Goal: Task Accomplishment & Management: Manage account settings

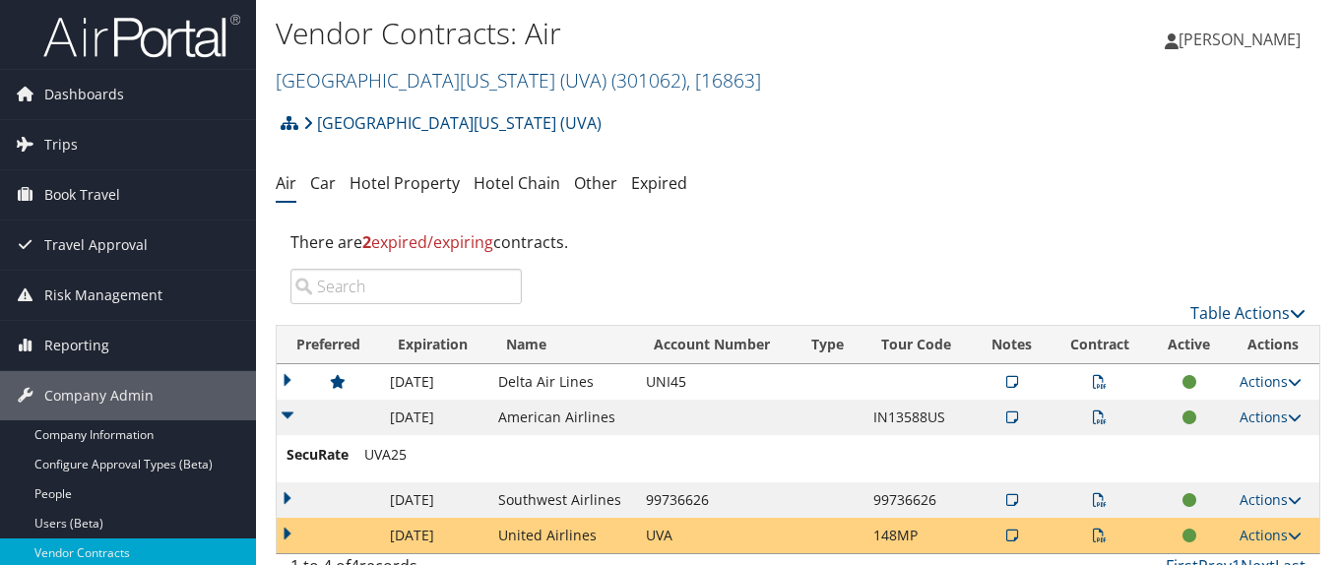
scroll to position [98, 0]
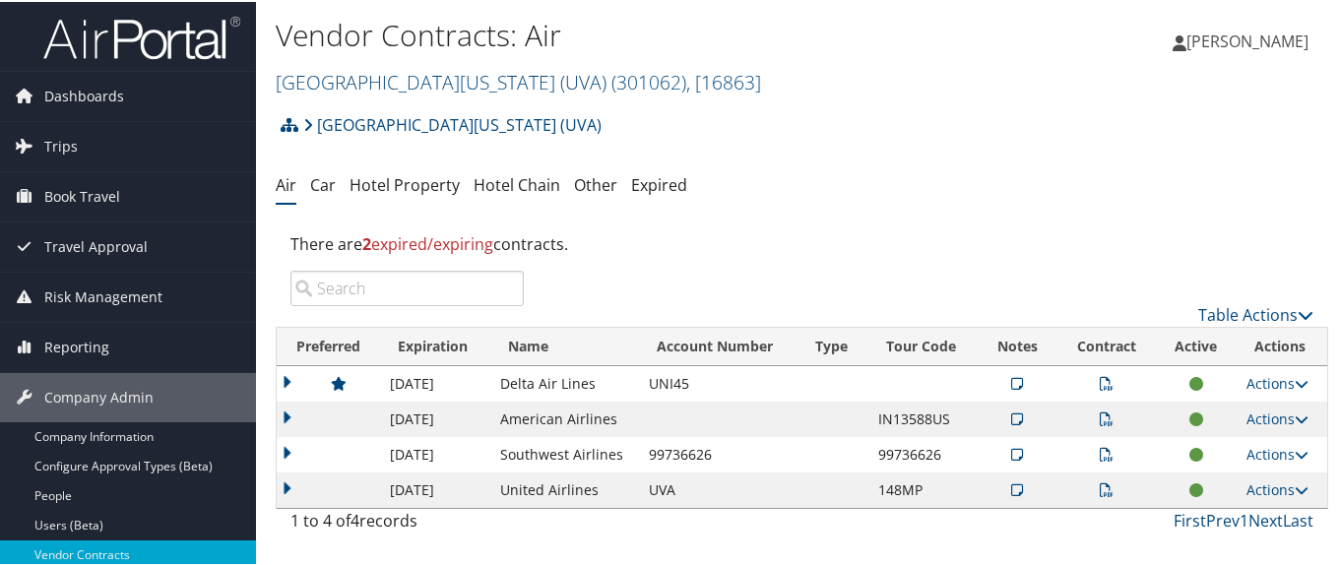
click at [1100, 485] on icon at bounding box center [1107, 488] width 14 height 14
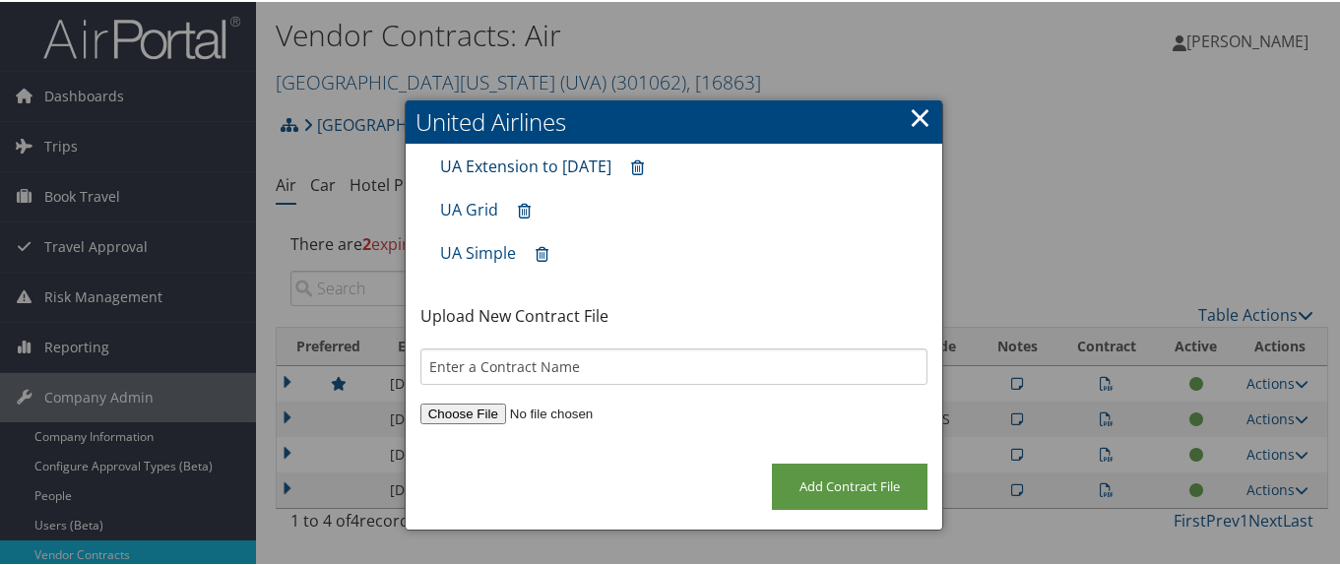
click at [565, 164] on link "UA Extension to June 2025" at bounding box center [525, 165] width 171 height 22
click at [920, 115] on link "×" at bounding box center [920, 114] width 23 height 39
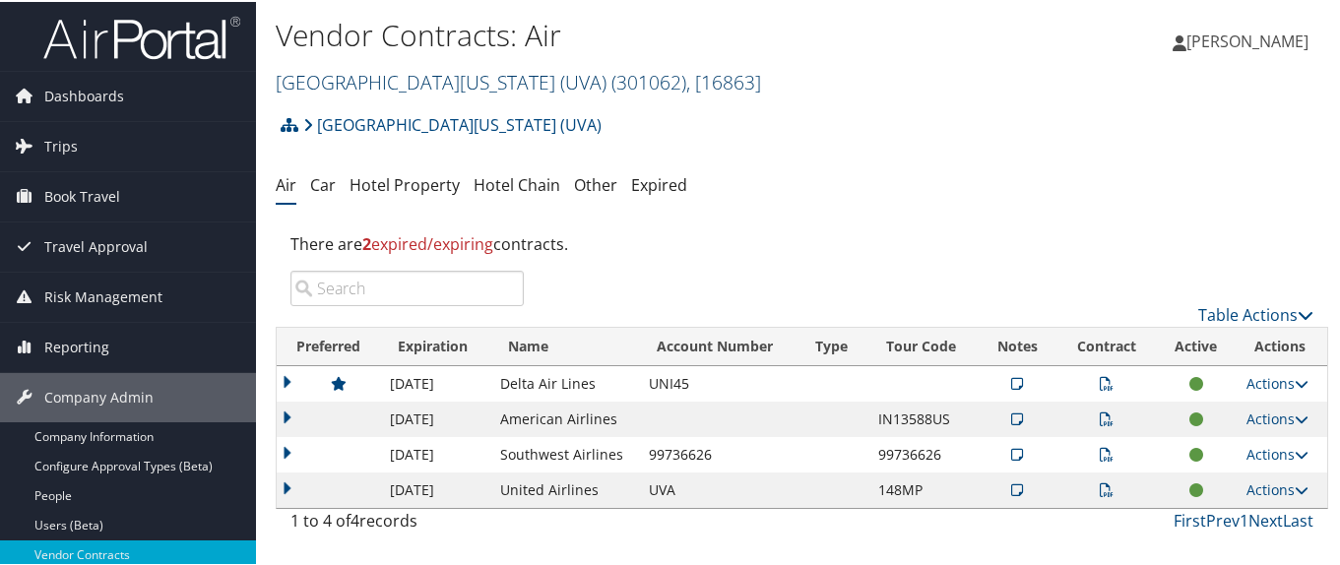
click at [329, 72] on link "University of Virginia (UVA) ( 301062 ) , [ 16863 ]" at bounding box center [518, 80] width 485 height 27
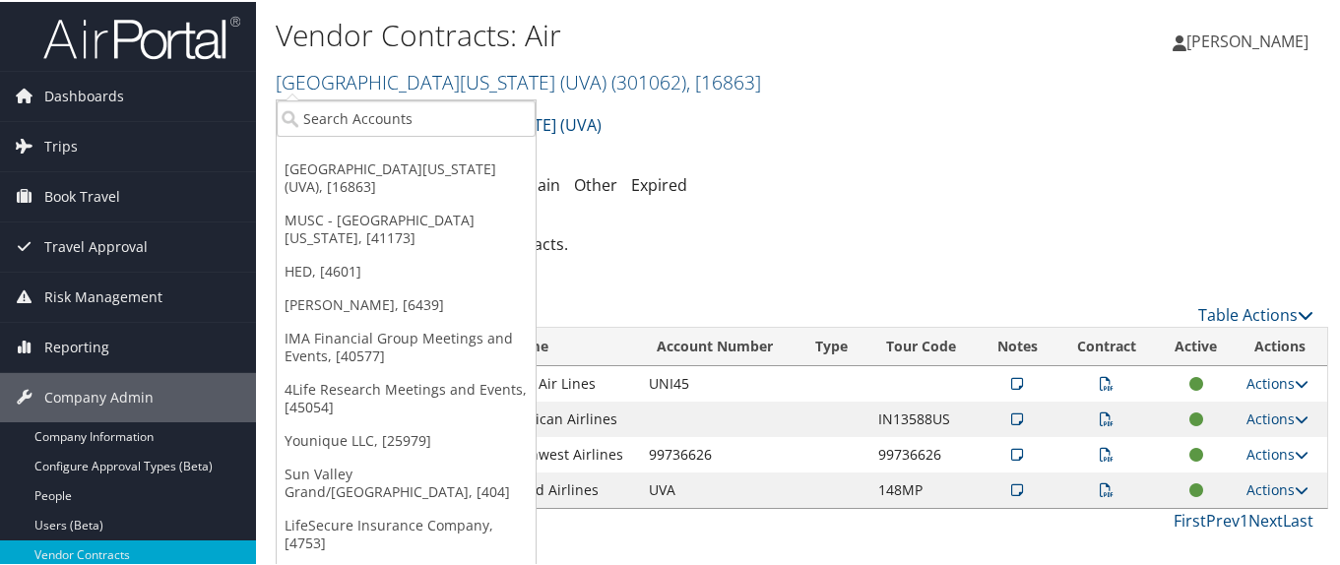
scroll to position [10, 0]
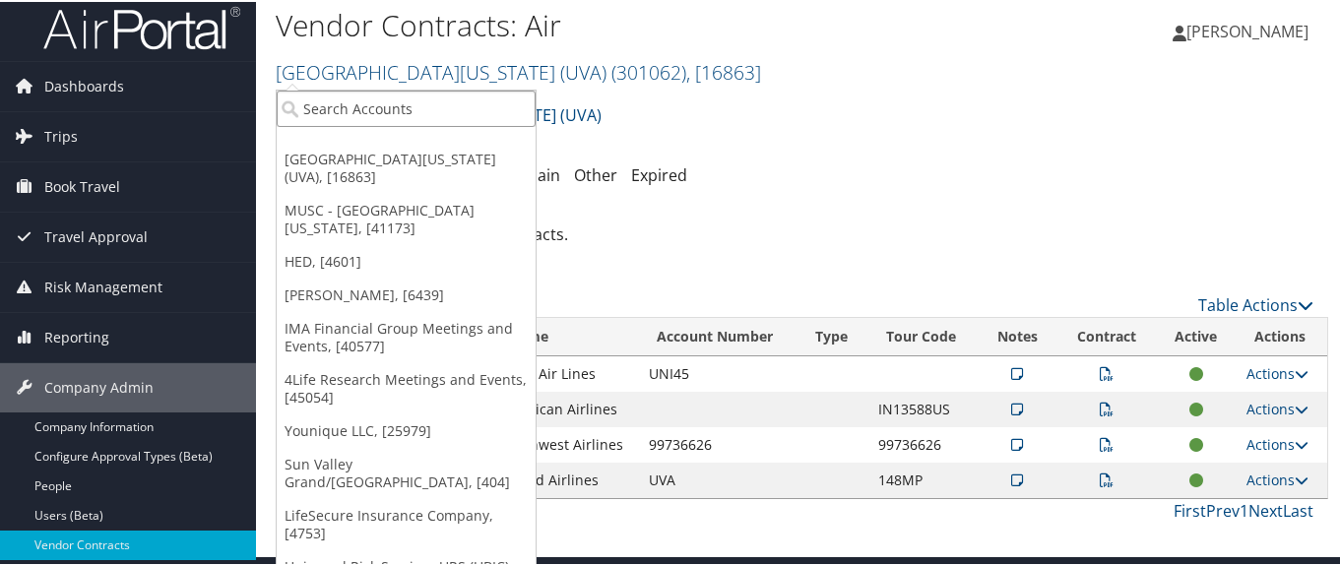
click at [333, 101] on input "search" at bounding box center [406, 107] width 259 height 36
paste input "301160"
type input "301160"
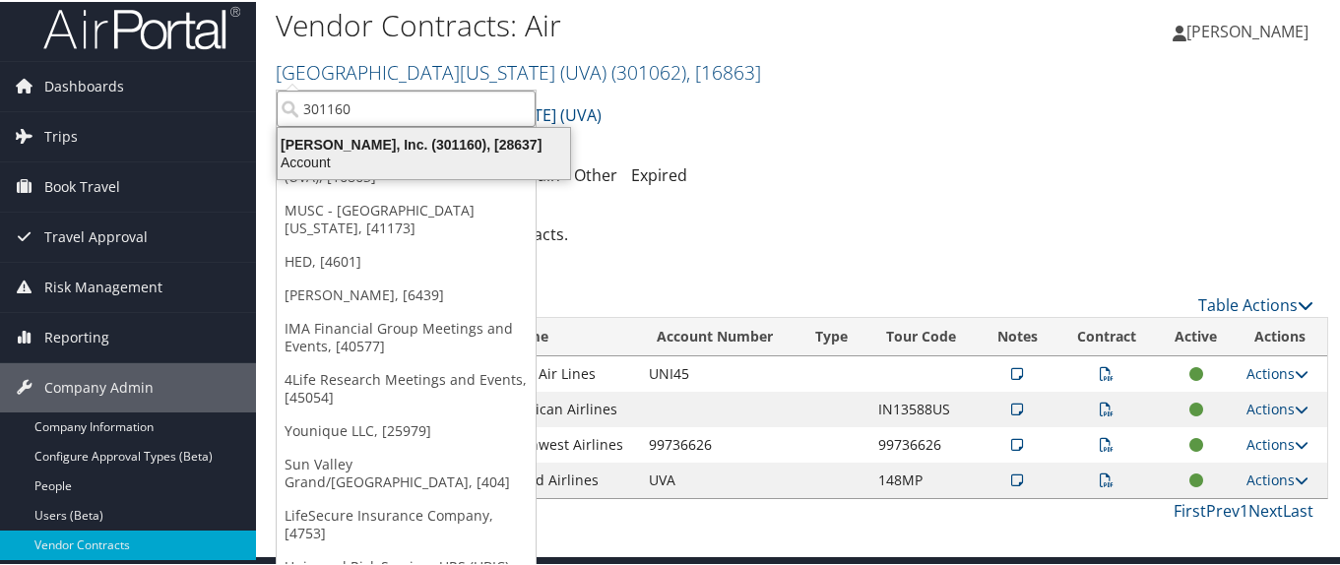
click at [343, 147] on div "Ducommun, Inc. (301160), [28637]" at bounding box center [424, 143] width 316 height 18
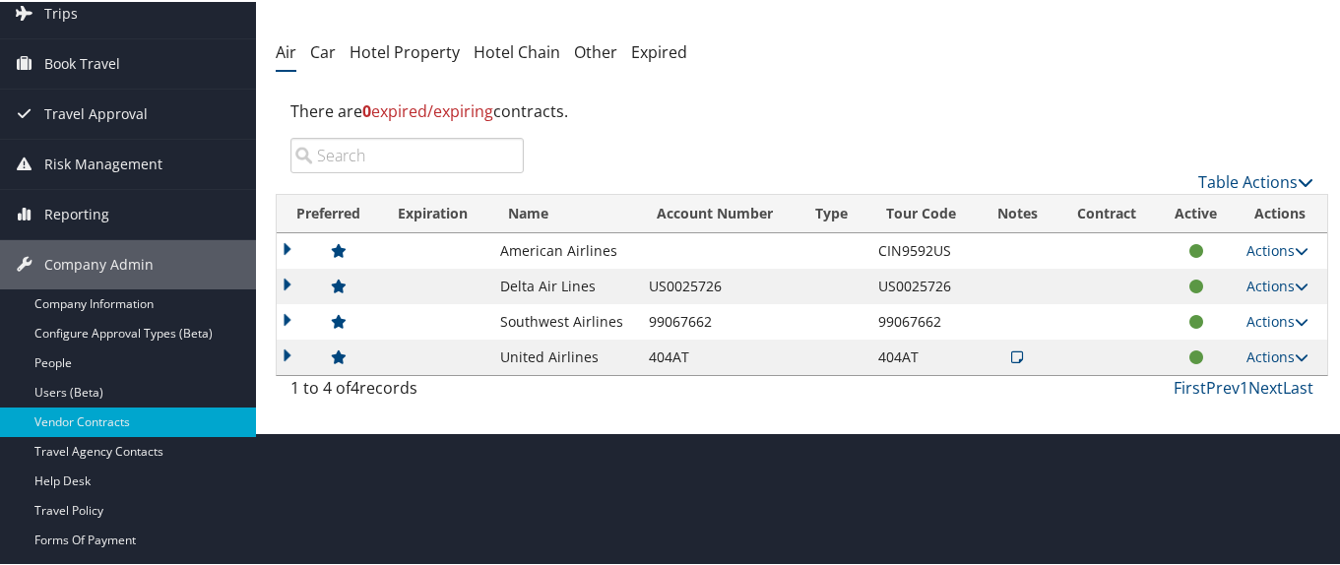
scroll to position [98, 0]
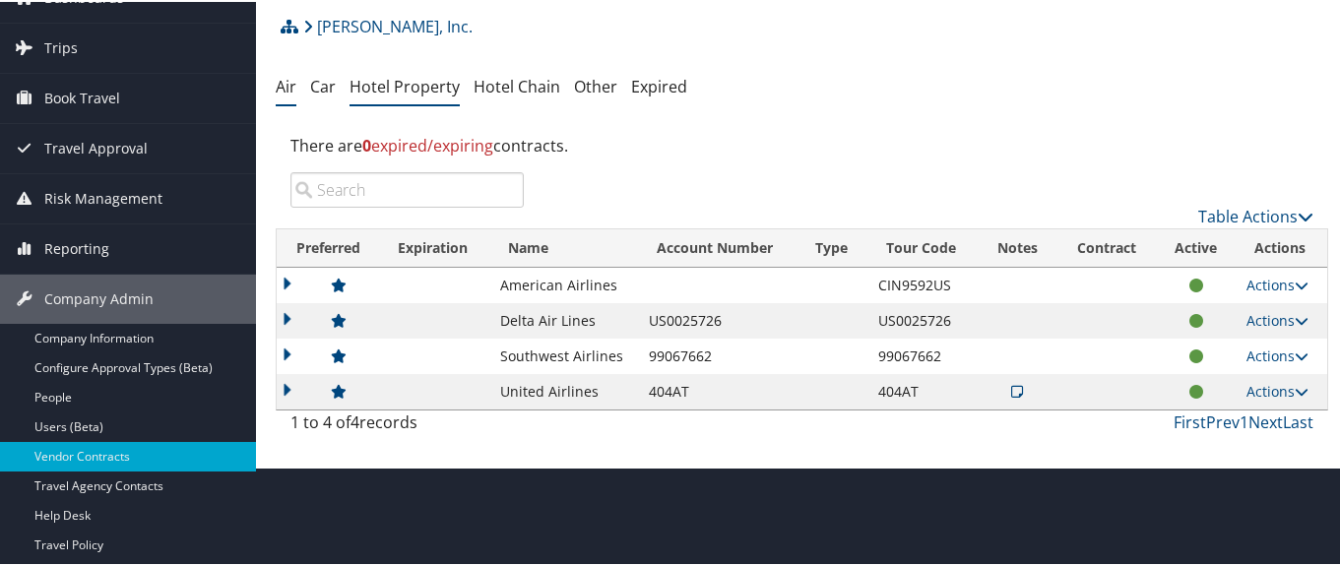
click at [402, 89] on link "Hotel Property" at bounding box center [404, 85] width 110 height 22
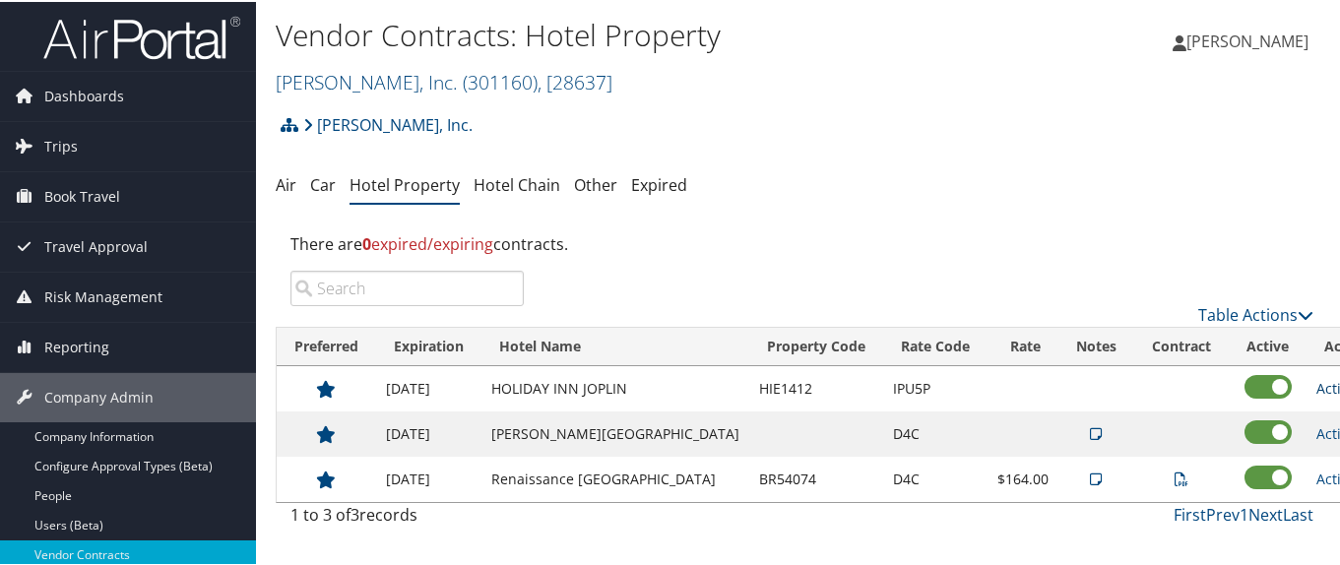
click at [1316, 385] on link "Actions" at bounding box center [1347, 386] width 62 height 19
click at [1292, 412] on link "Edit" at bounding box center [1280, 415] width 76 height 33
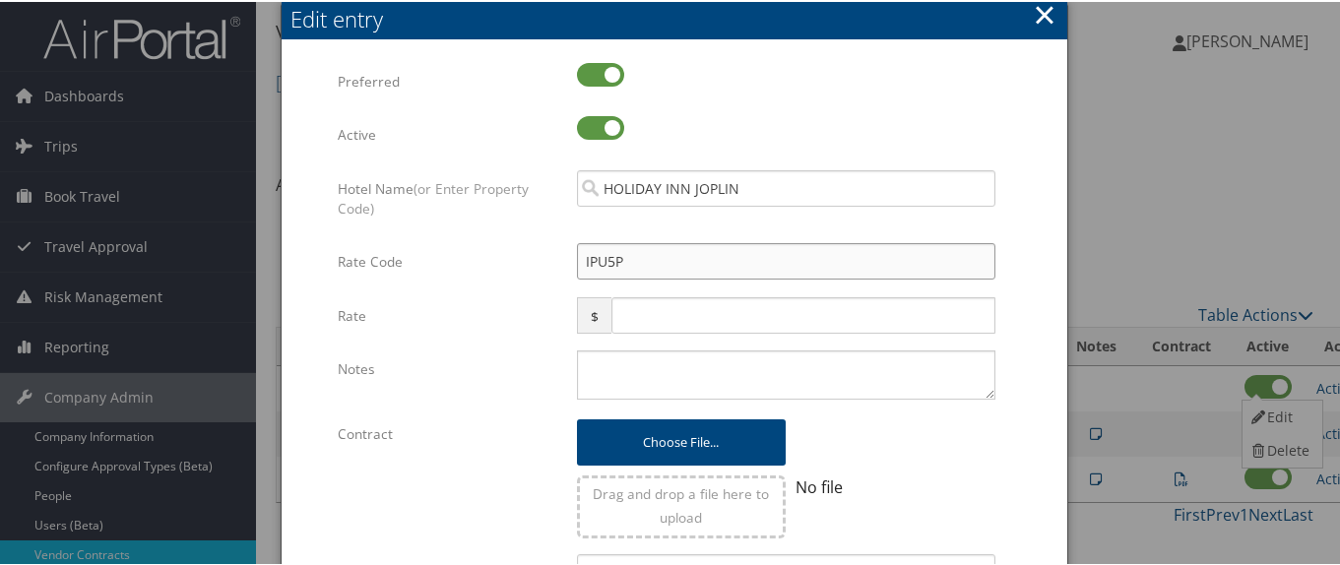
drag, startPoint x: 633, startPoint y: 262, endPoint x: 541, endPoint y: 270, distance: 91.9
click at [541, 270] on div "Rate Code IPU5P Multiple values The selected items contain different values for…" at bounding box center [673, 267] width 671 height 53
type input "d"
checkbox input "true"
type input "D4C"
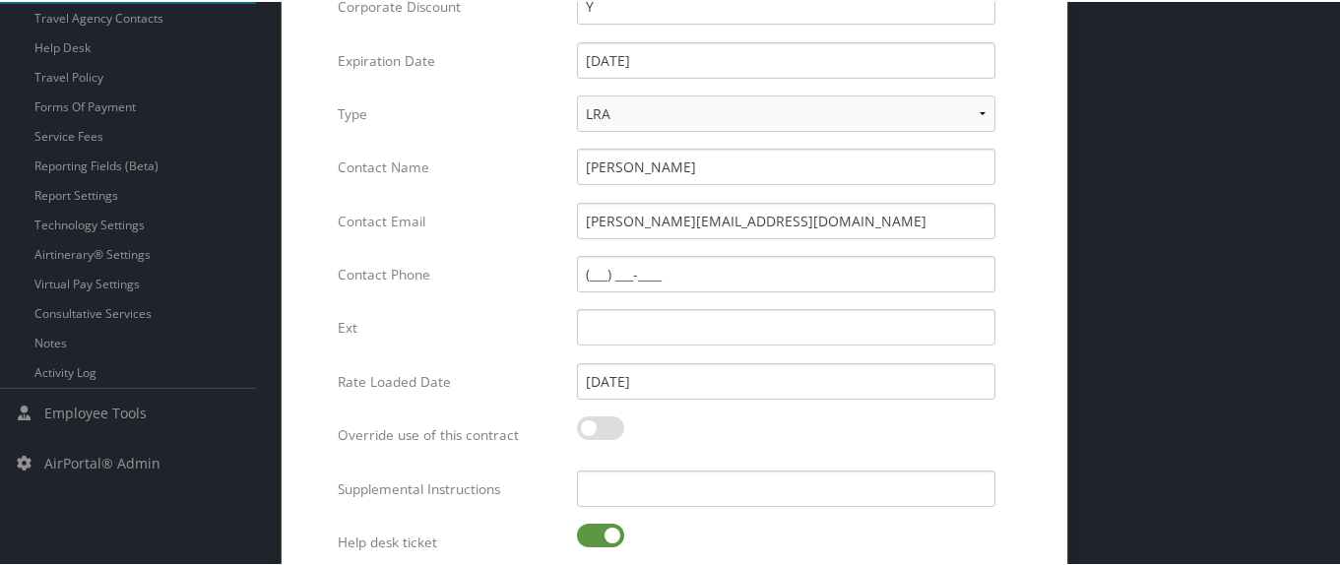
scroll to position [643, 0]
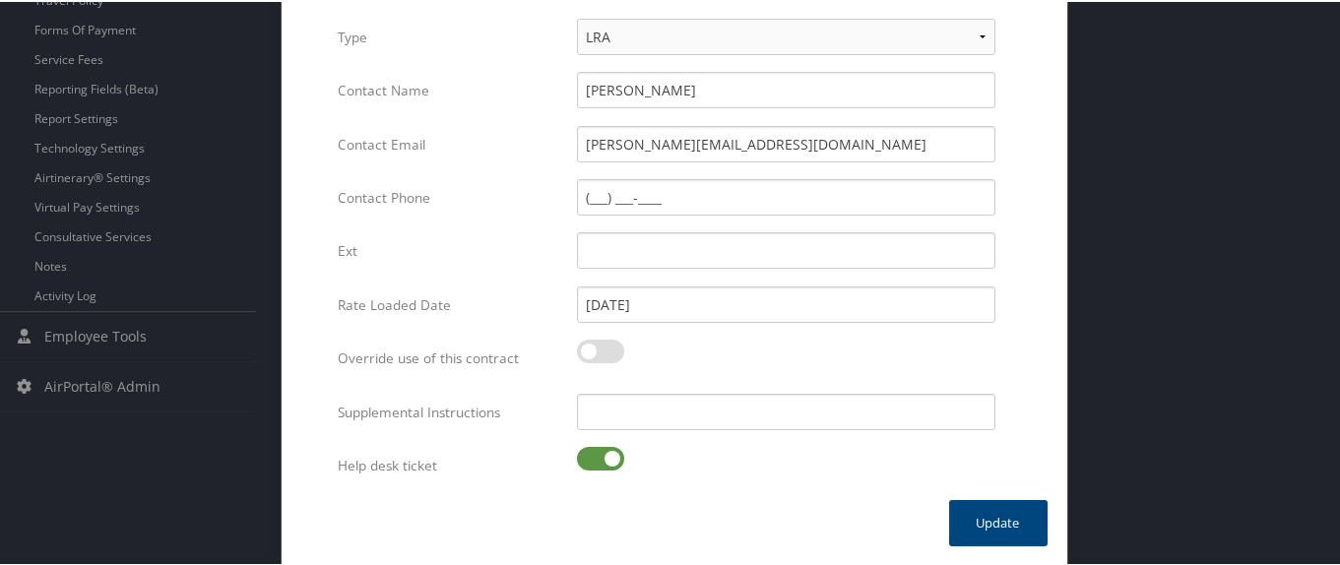
click at [588, 451] on label at bounding box center [600, 457] width 47 height 24
click at [588, 454] on input "checkbox" at bounding box center [593, 460] width 13 height 13
checkbox input "false"
click at [1002, 517] on button "Update" at bounding box center [998, 521] width 98 height 46
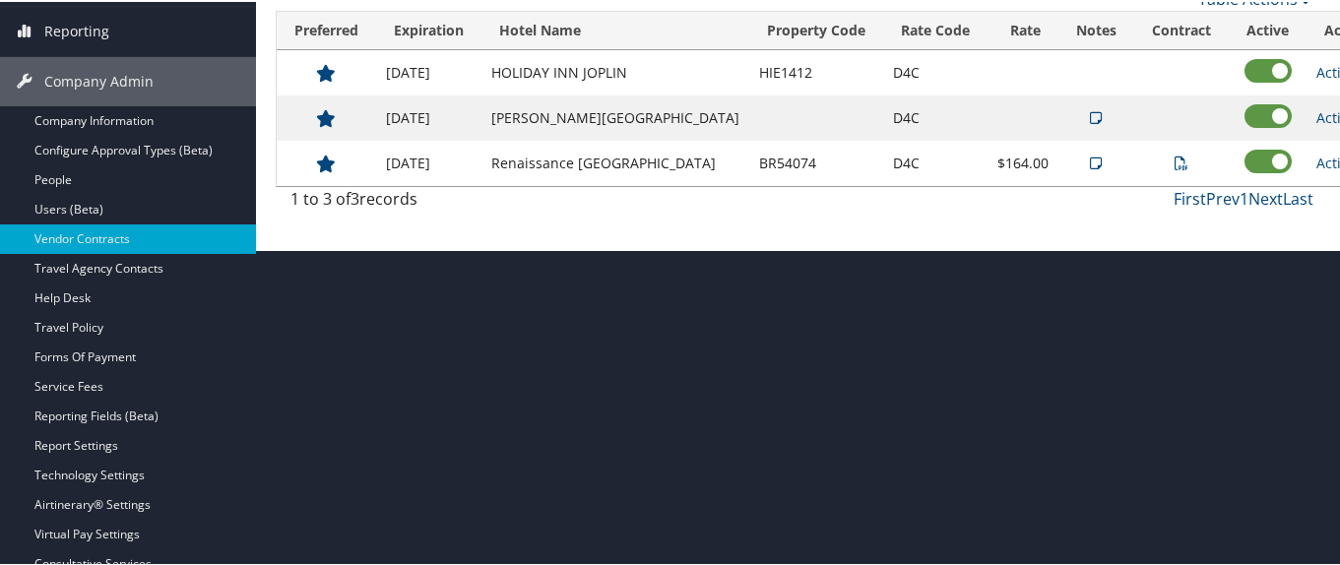
scroll to position [291, 0]
